Goal: Transaction & Acquisition: Purchase product/service

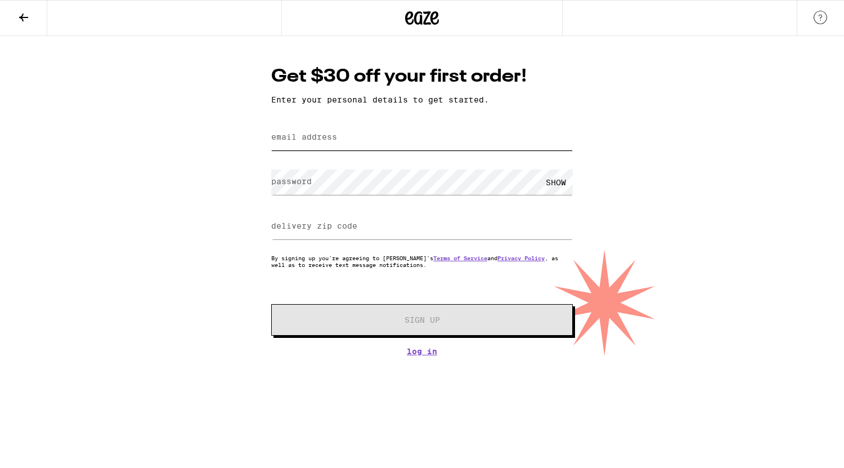
click at [380, 135] on input "email address" at bounding box center [422, 137] width 302 height 25
type input "[EMAIL_ADDRESS][DOMAIN_NAME]"
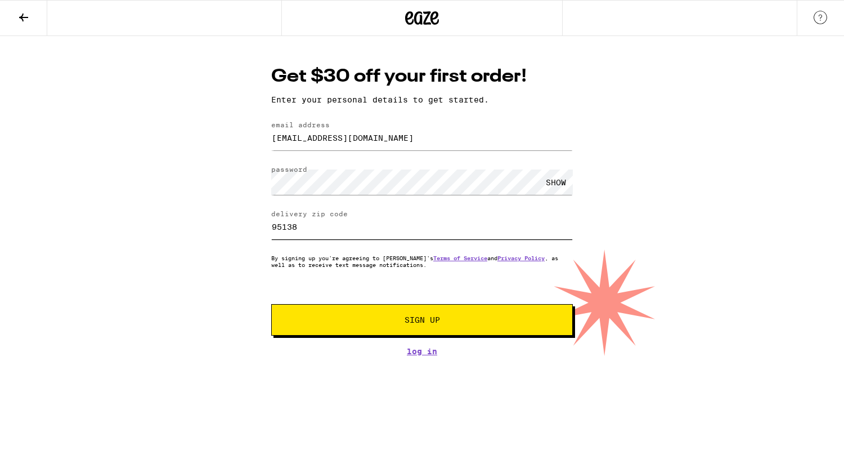
type input "95138"
click at [486, 321] on span "Sign Up" at bounding box center [422, 320] width 224 height 8
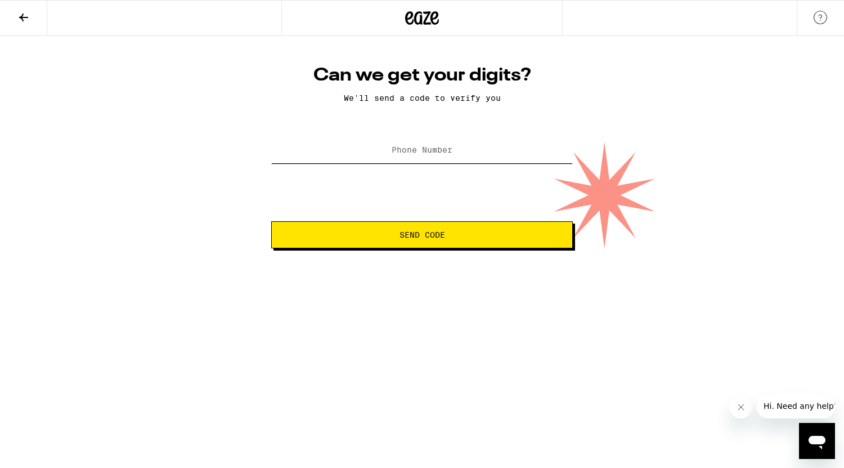
click at [461, 154] on input "Phone Number" at bounding box center [422, 150] width 302 height 25
click at [480, 234] on span "Send Code" at bounding box center [422, 235] width 283 height 8
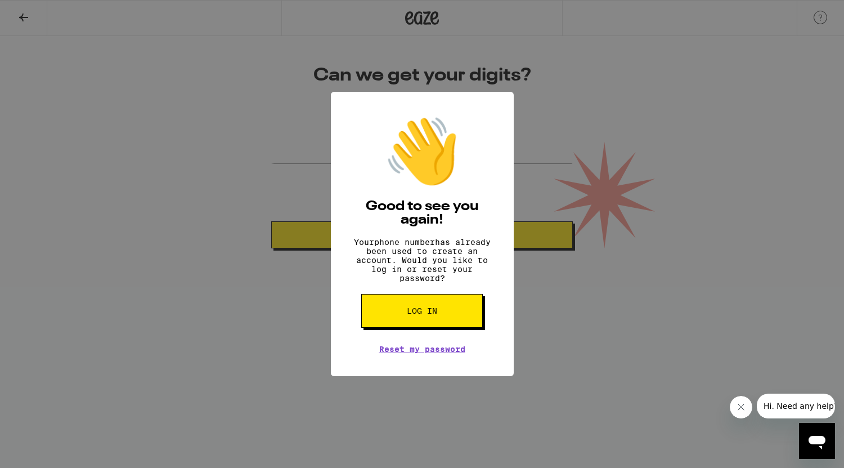
click at [593, 294] on div "👋 Good to see you again! Your phone number has already been used to create an a…" at bounding box center [422, 234] width 844 height 468
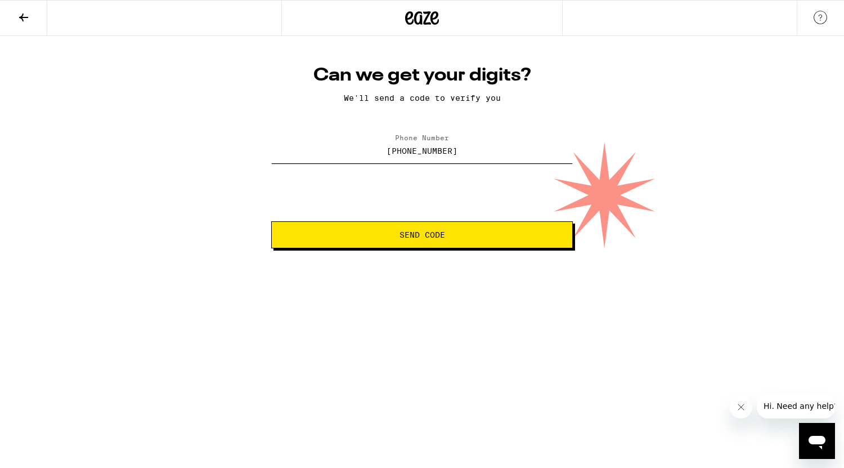
click at [465, 154] on input "[PHONE_NUMBER]" at bounding box center [422, 150] width 302 height 25
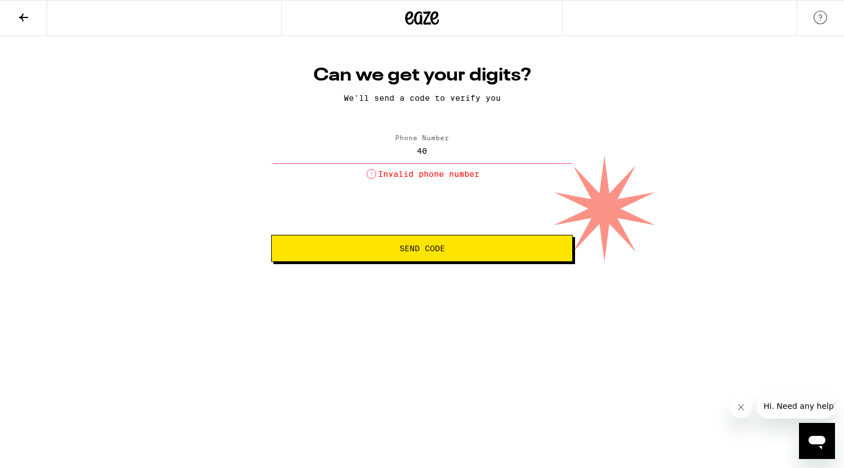
type input "4"
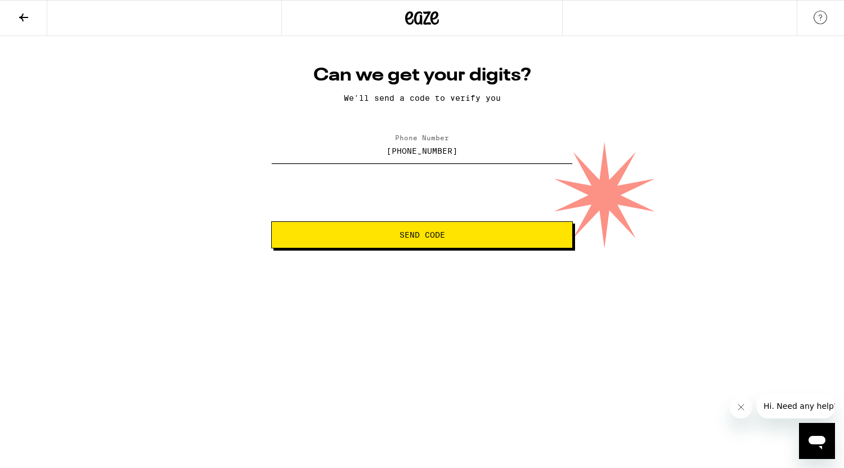
type input "[PHONE_NUMBER]"
click at [462, 237] on span "Send Code" at bounding box center [422, 235] width 283 height 8
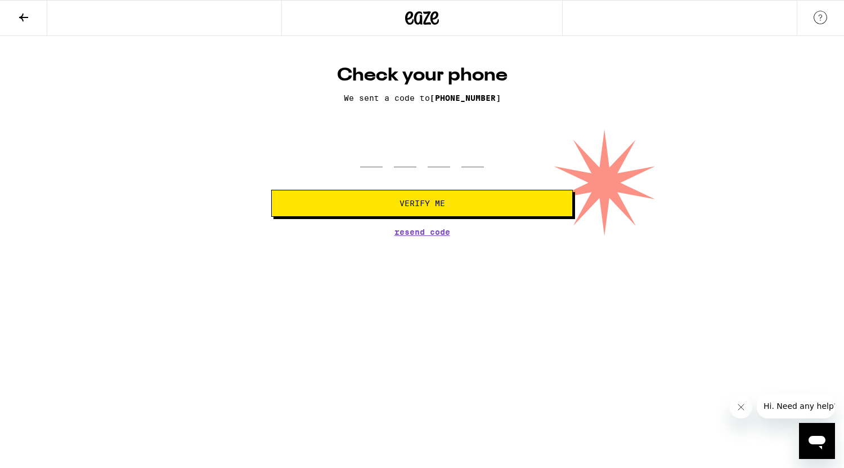
click at [373, 173] on form "Verify Me" at bounding box center [422, 175] width 302 height 83
click at [373, 169] on form "Verify Me" at bounding box center [422, 175] width 302 height 83
click at [373, 163] on input "tel" at bounding box center [371, 150] width 23 height 33
type input "8"
type input "4"
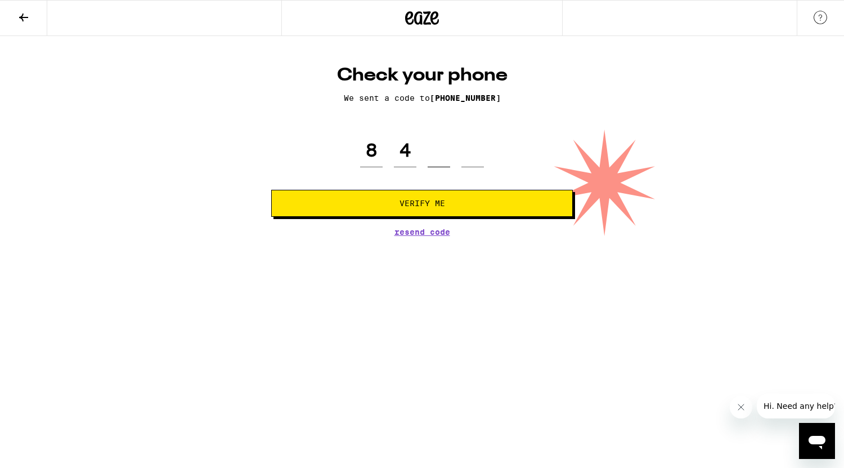
type input "9"
type input "1"
click at [382, 201] on span "Verify Me" at bounding box center [422, 203] width 283 height 8
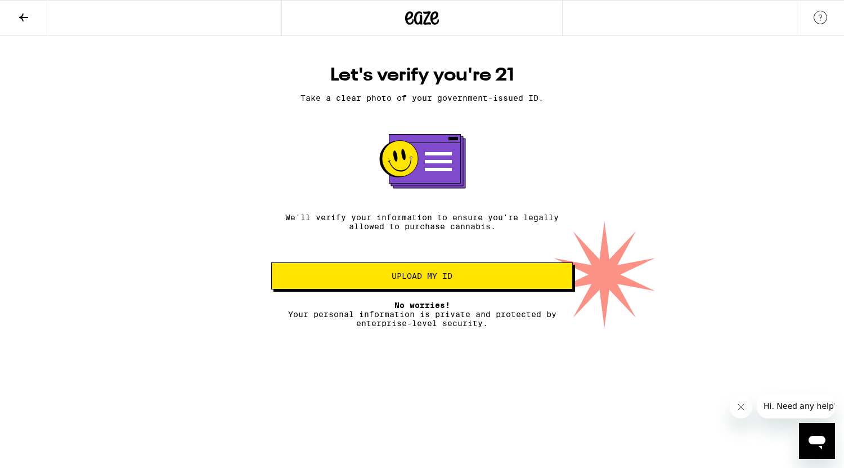
click at [23, 12] on icon at bounding box center [24, 18] width 14 height 14
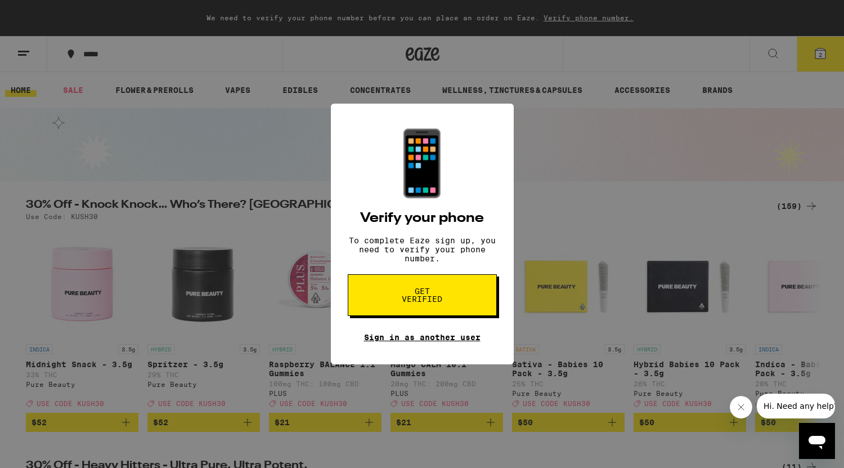
click at [464, 342] on link "Sign in as another user" at bounding box center [422, 337] width 116 height 9
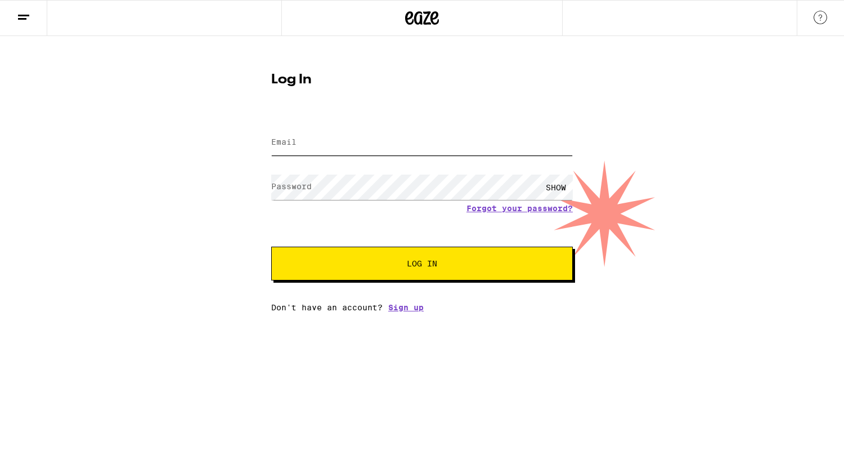
type input "[EMAIL_ADDRESS][DOMAIN_NAME]"
click at [398, 124] on form "Email Email [EMAIL_ADDRESS][DOMAIN_NAME] Password Password SHOW Forgot your pas…" at bounding box center [422, 197] width 302 height 165
click at [409, 263] on span "Log In" at bounding box center [422, 263] width 30 height 8
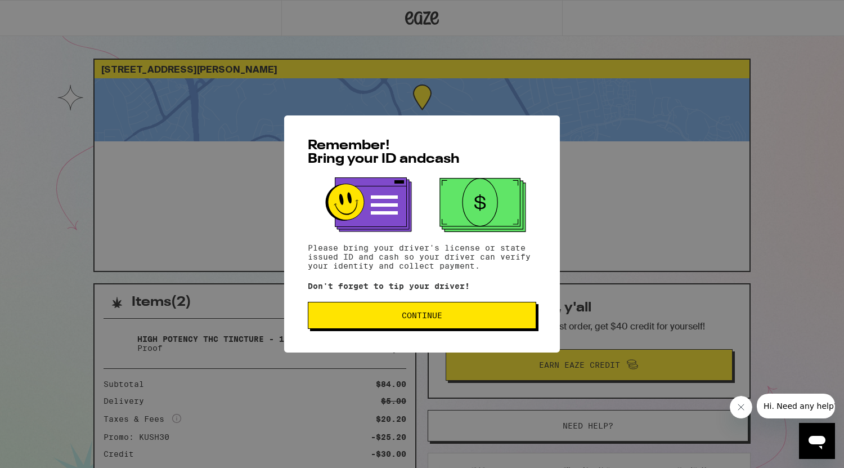
click at [478, 309] on button "Continue" at bounding box center [422, 315] width 228 height 27
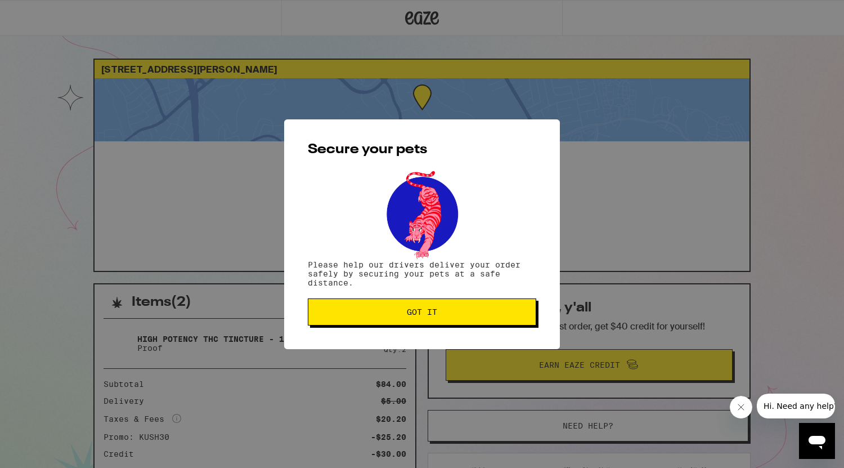
click at [478, 309] on span "Got it" at bounding box center [421, 312] width 209 height 8
